Goal: Transaction & Acquisition: Subscribe to service/newsletter

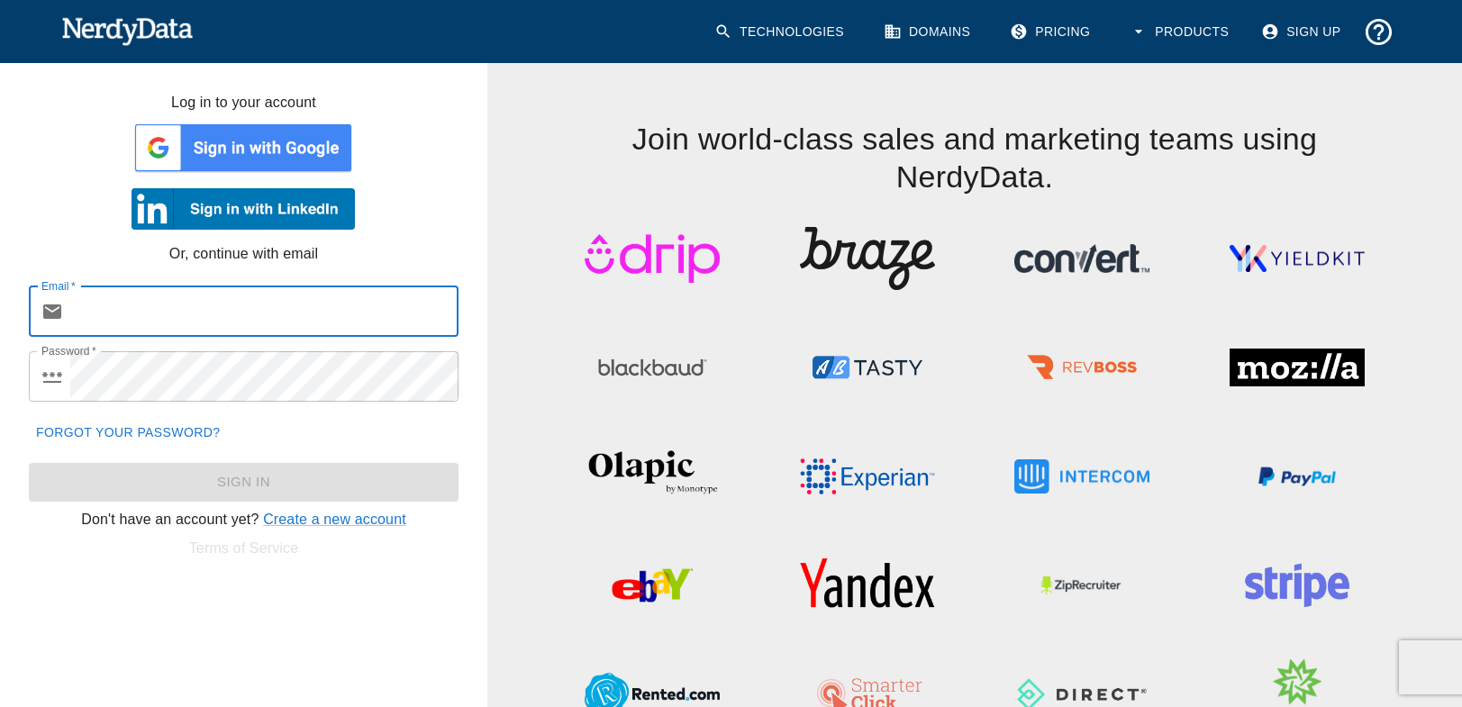
type input "[PERSON_NAME][EMAIL_ADDRESS][DOMAIN_NAME]"
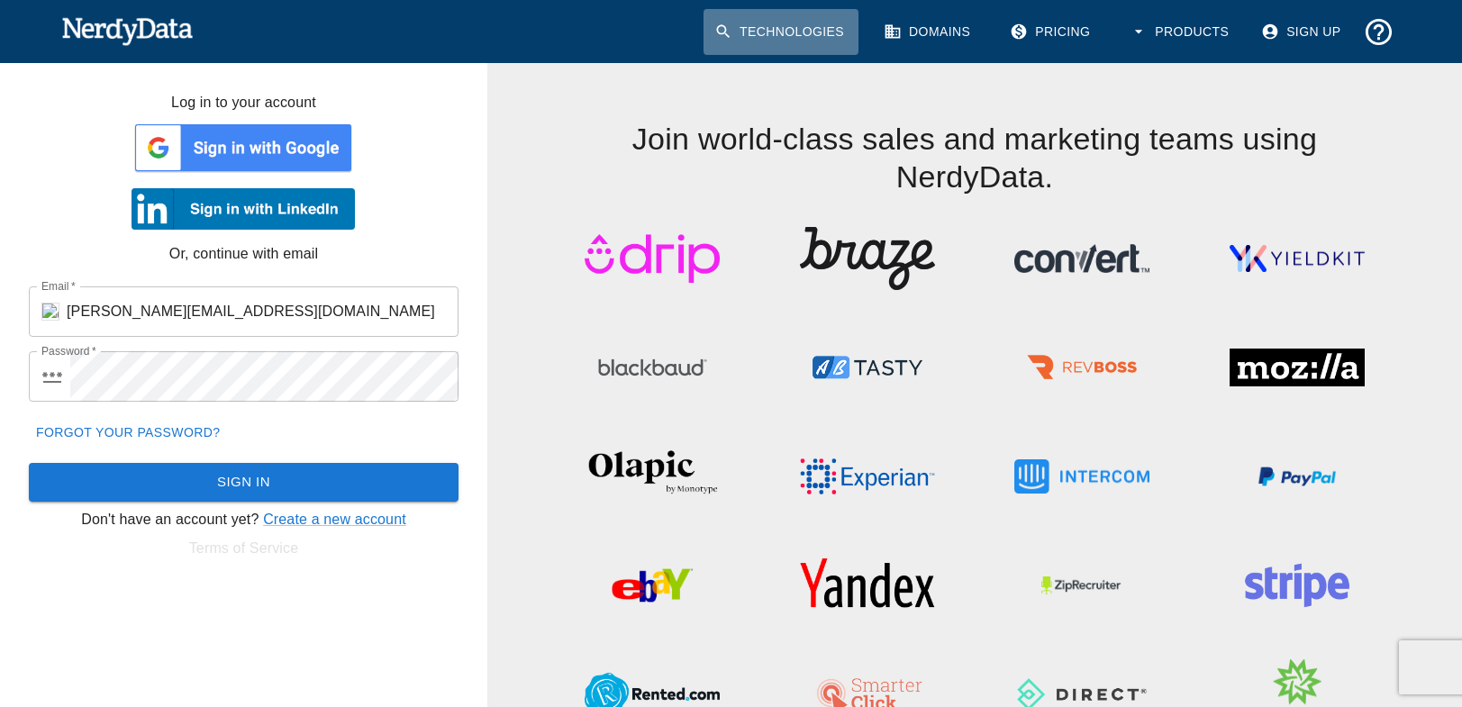
click at [773, 28] on link "Technologies" at bounding box center [781, 32] width 155 height 46
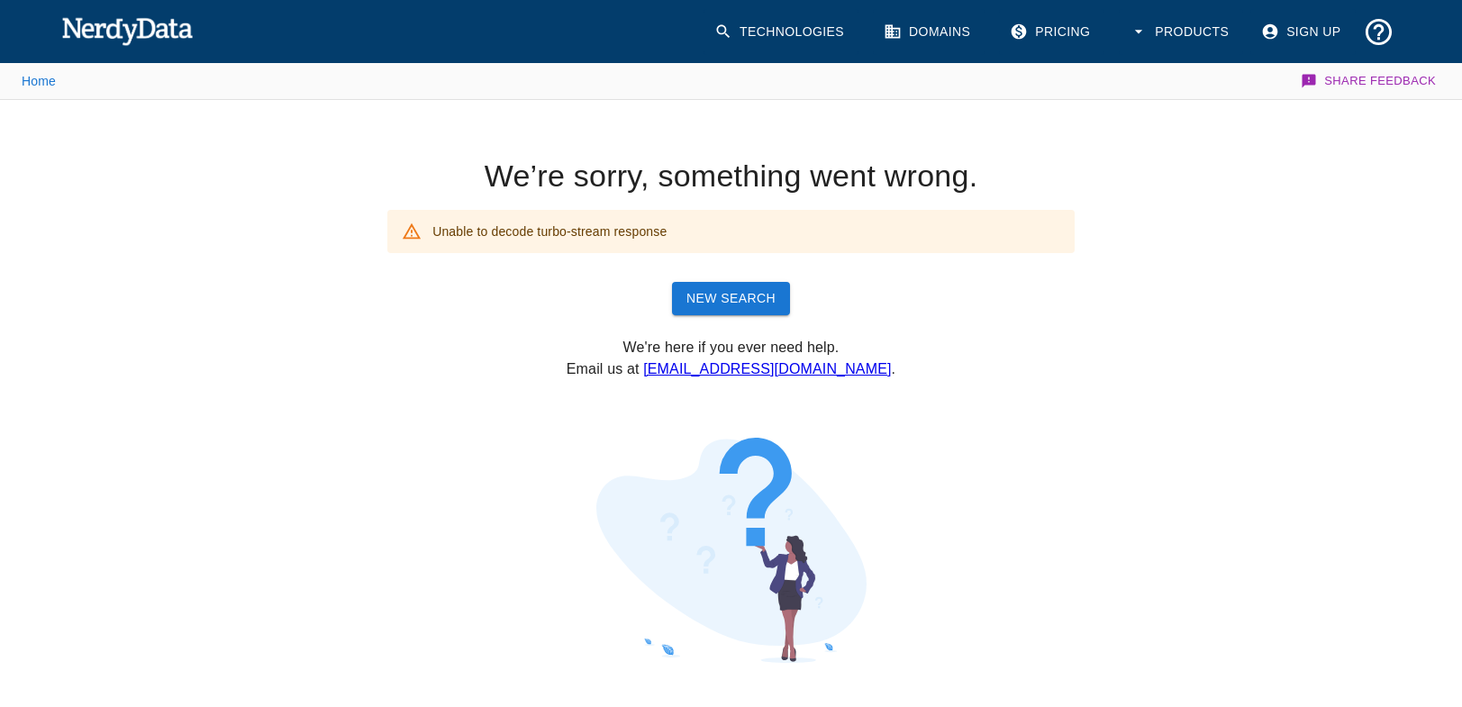
click at [112, 41] on img at bounding box center [127, 31] width 132 height 36
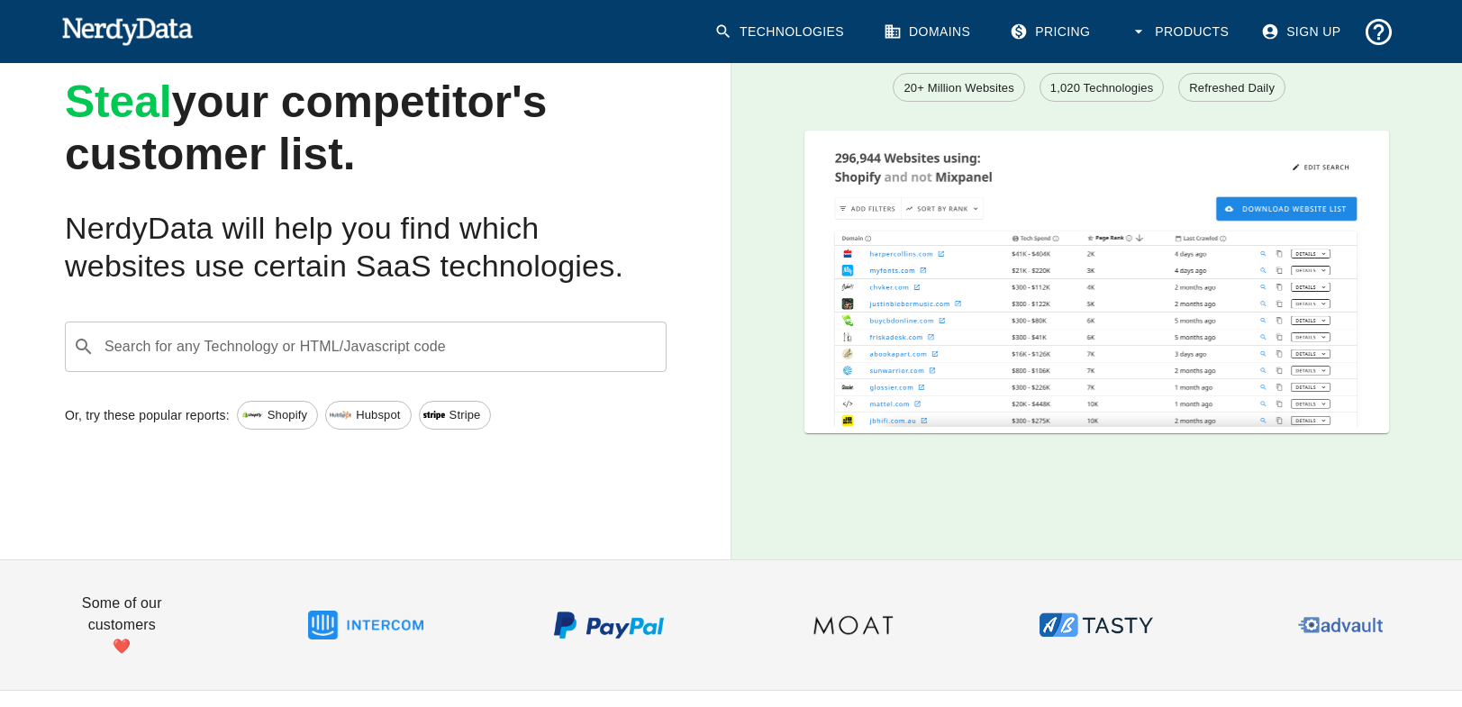
scroll to position [119, 0]
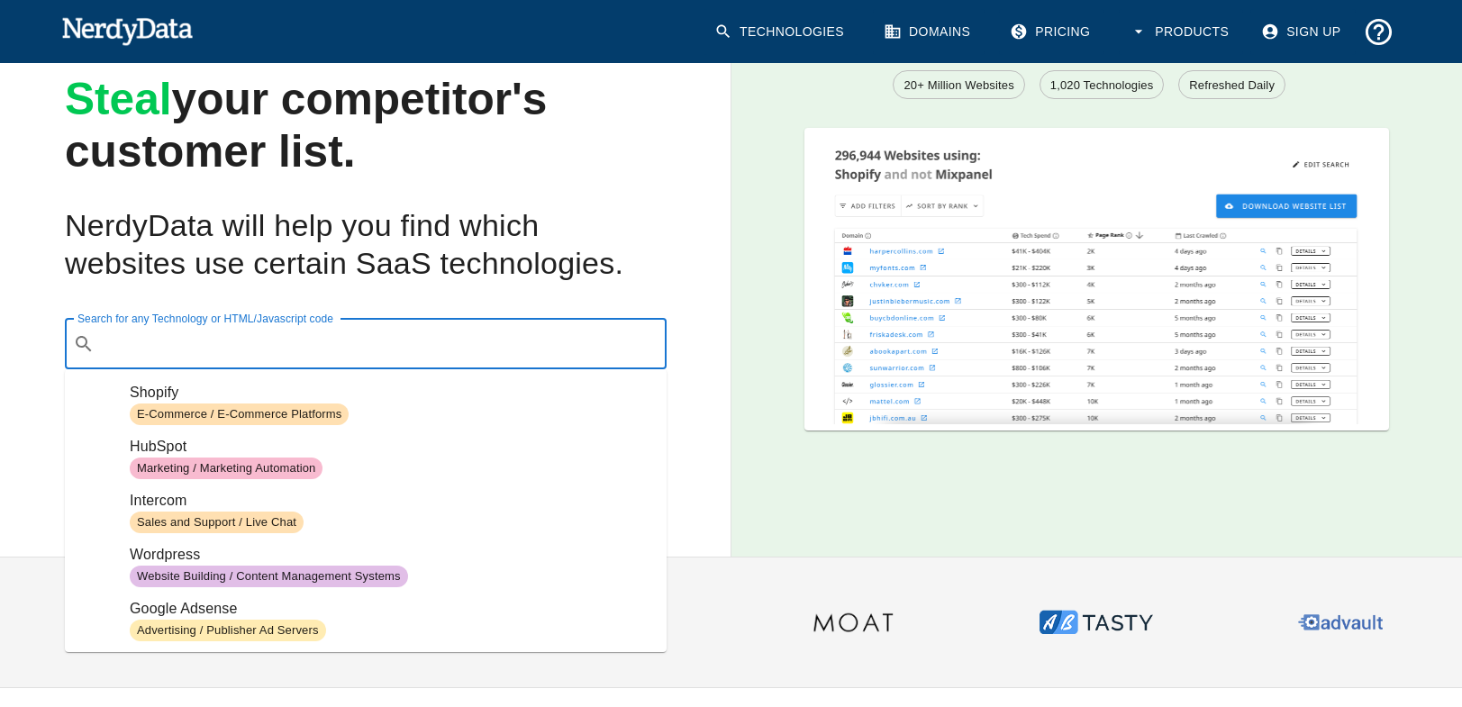
click at [172, 350] on input "Search for any Technology or HTML/Javascript code" at bounding box center [380, 344] width 557 height 34
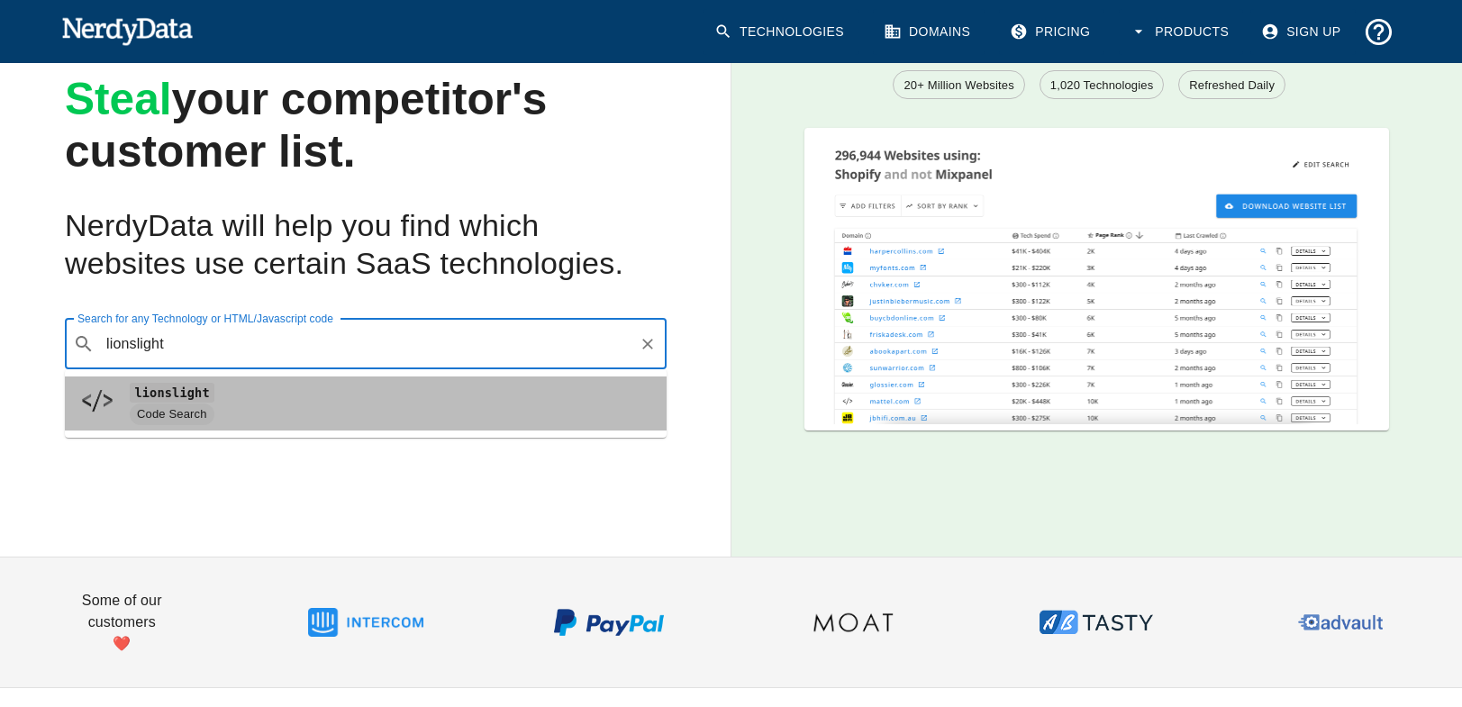
click at [234, 403] on span "lionslight" at bounding box center [391, 393] width 523 height 22
type input "lionslight"
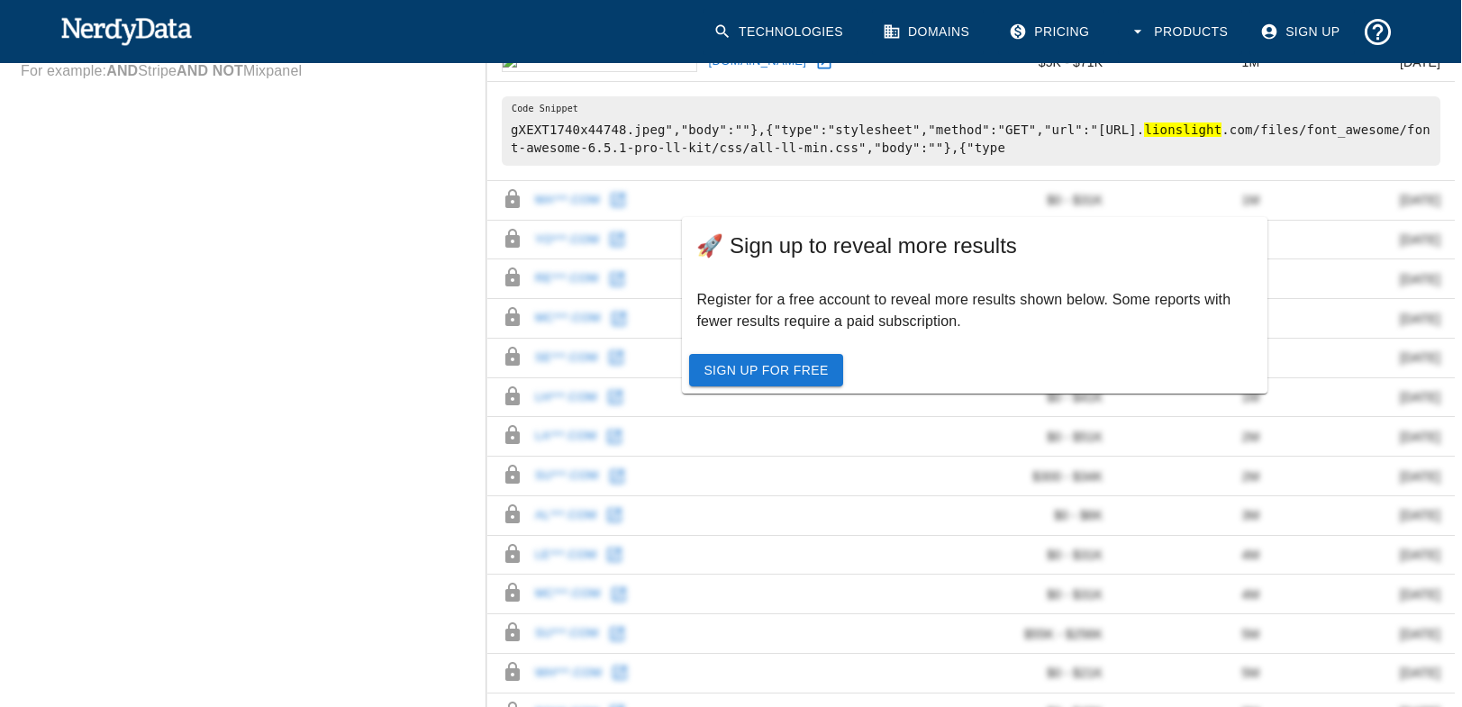
scroll to position [812, 1]
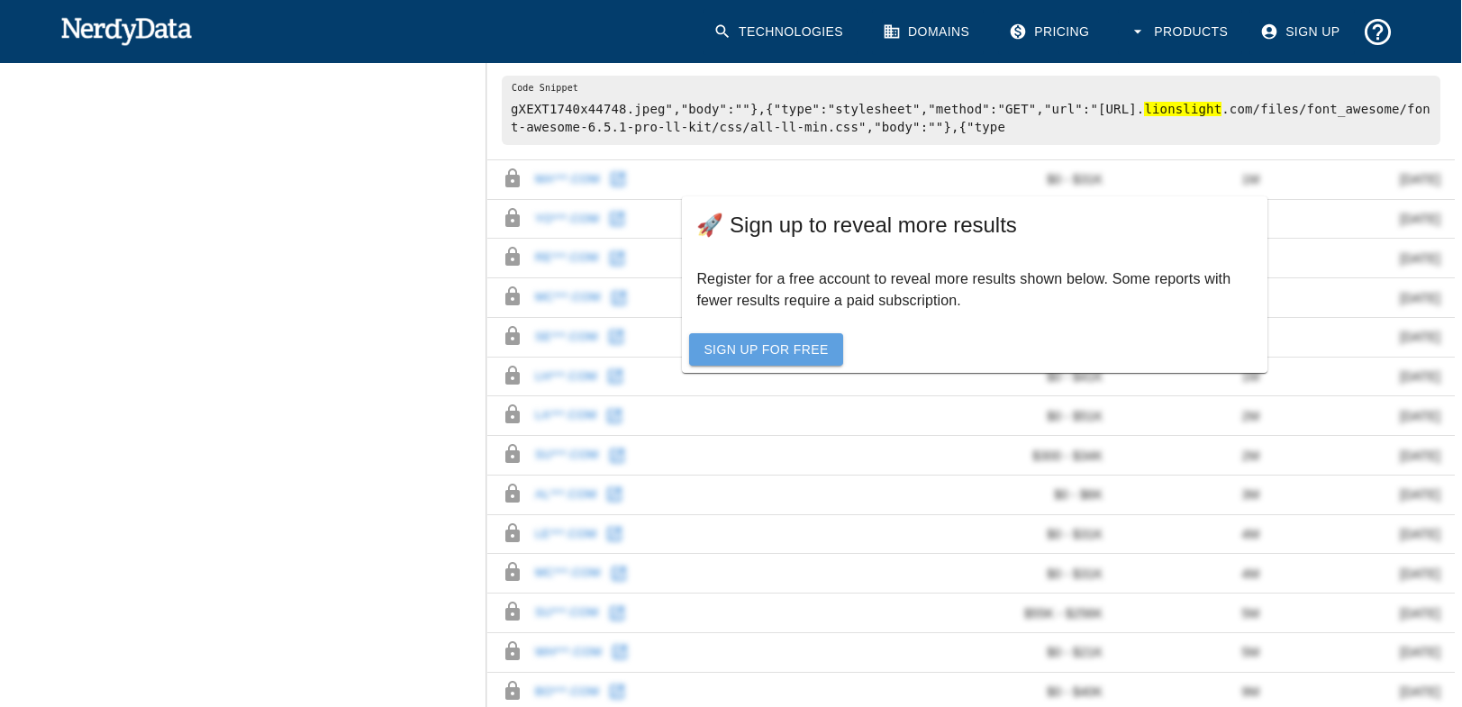
click at [745, 348] on link "Sign Up For Free" at bounding box center [765, 349] width 153 height 33
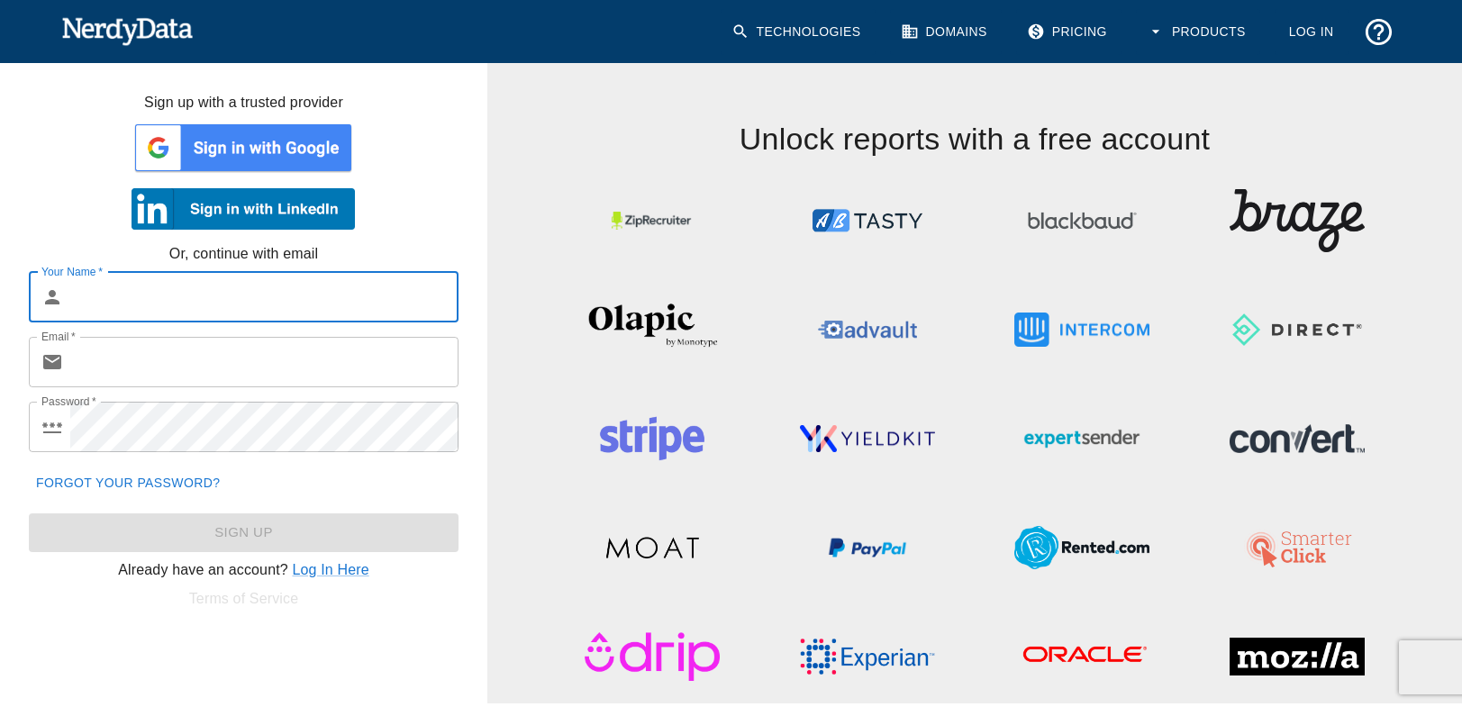
click at [173, 305] on input "Your Name   *" at bounding box center [264, 297] width 388 height 50
